Goal: Task Accomplishment & Management: Manage account settings

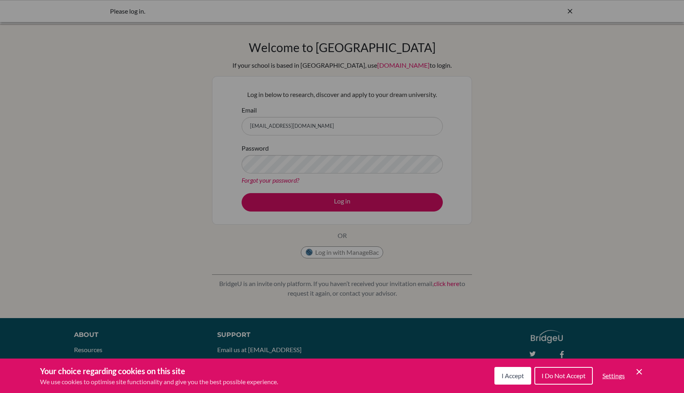
click at [511, 370] on button "I Accept" at bounding box center [513, 376] width 37 height 18
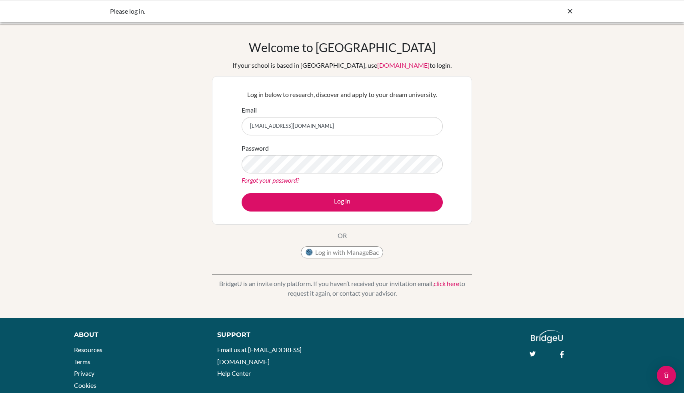
click at [346, 174] on div "Password Forgot your password?" at bounding box center [342, 164] width 201 height 42
click at [346, 173] on div "Password Forgot your password?" at bounding box center [342, 164] width 201 height 42
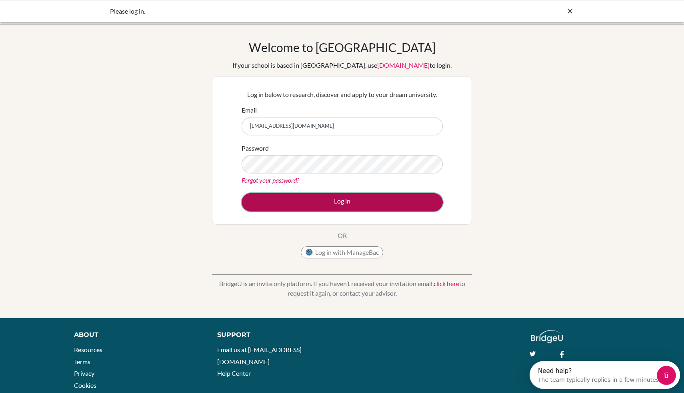
click at [353, 198] on button "Log in" at bounding box center [342, 202] width 201 height 18
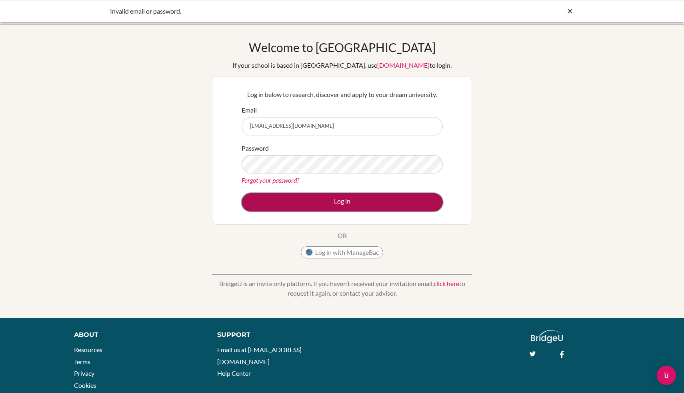
click at [423, 201] on button "Log in" at bounding box center [342, 202] width 201 height 18
click at [405, 199] on button "Log in" at bounding box center [342, 202] width 201 height 18
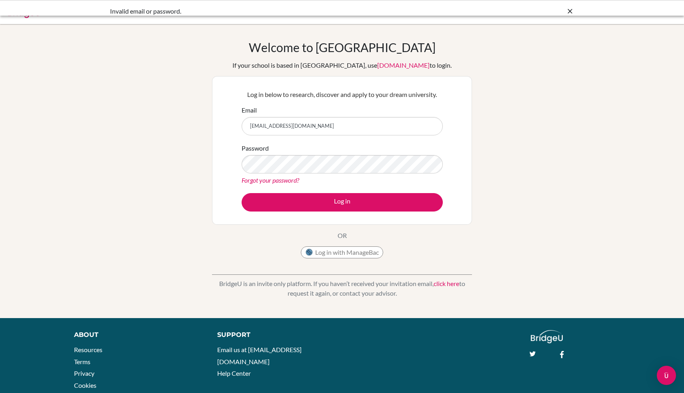
click at [256, 125] on input "[EMAIL_ADDRESS][DOMAIN_NAME]" at bounding box center [342, 126] width 201 height 18
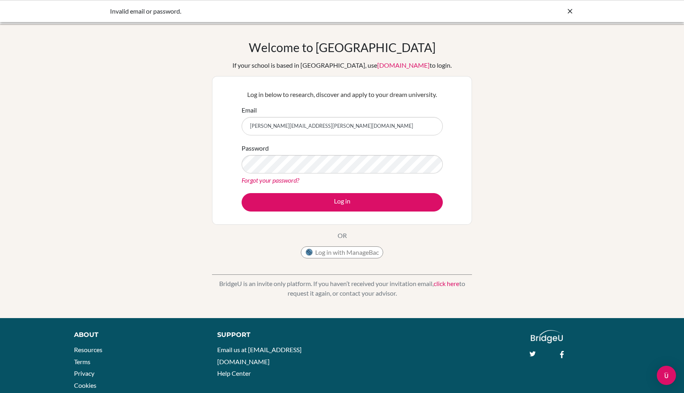
type input "rubie.surya@sischools.org"
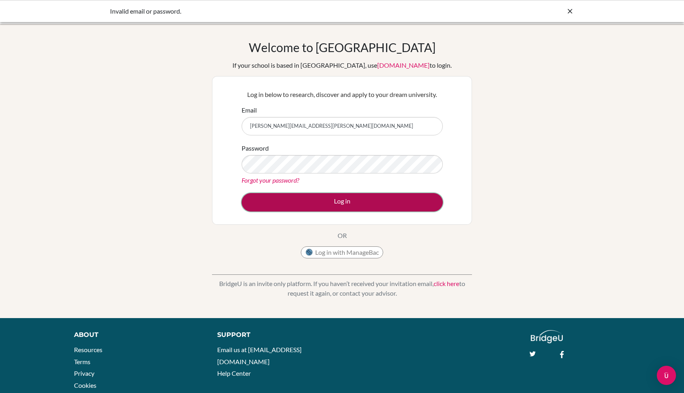
click at [377, 201] on button "Log in" at bounding box center [342, 202] width 201 height 18
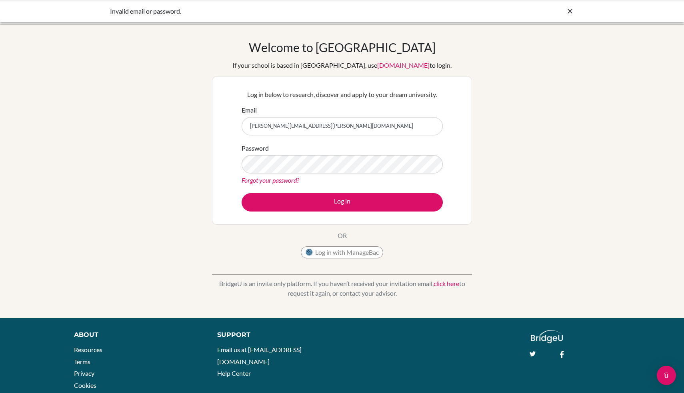
type input "[PERSON_NAME][EMAIL_ADDRESS][PERSON_NAME][DOMAIN_NAME]"
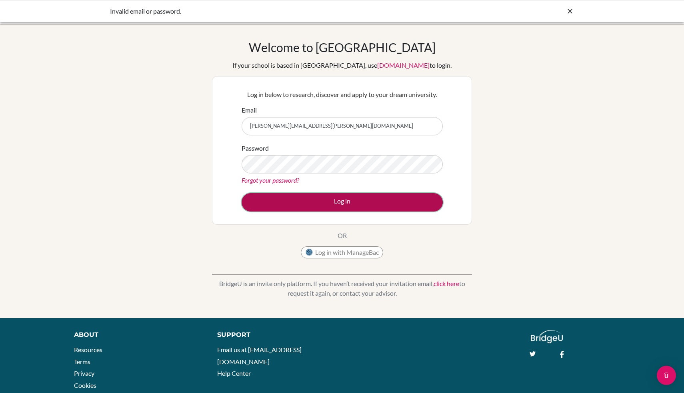
click at [344, 199] on button "Log in" at bounding box center [342, 202] width 201 height 18
click at [344, 206] on button "Log in" at bounding box center [342, 202] width 201 height 18
